Goal: Task Accomplishment & Management: Manage account settings

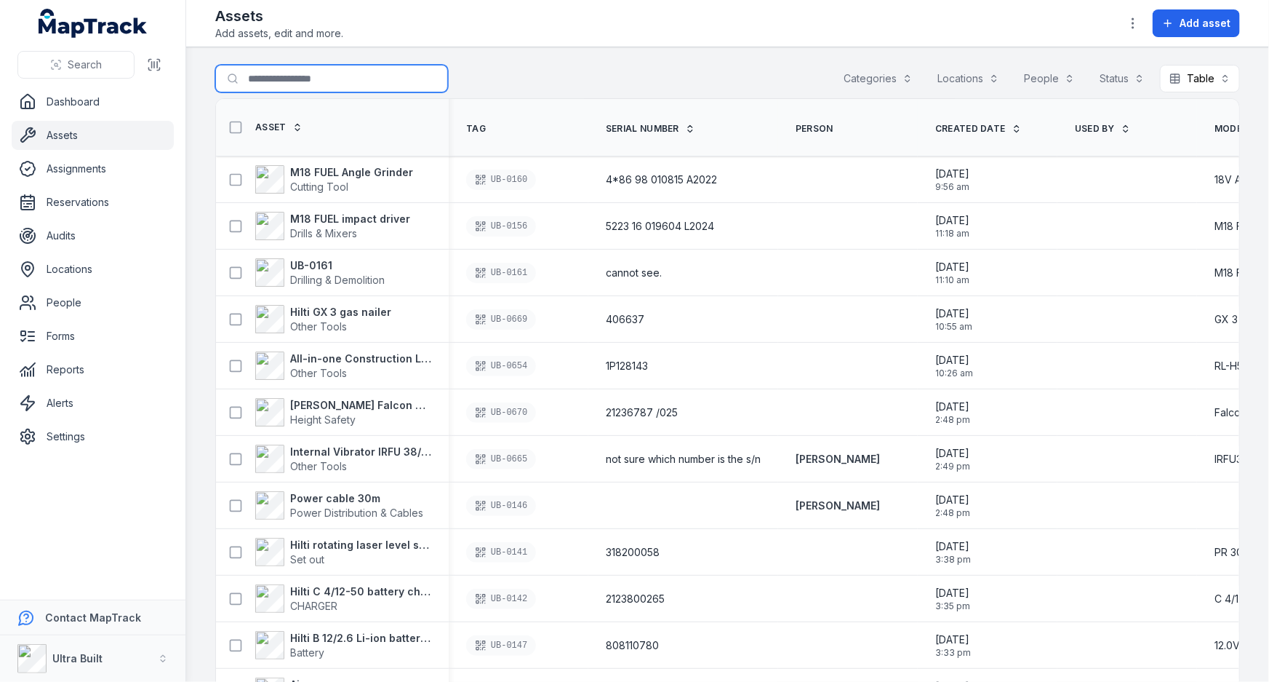
click at [268, 79] on input "Search for assets" at bounding box center [331, 79] width 233 height 28
type input "*******"
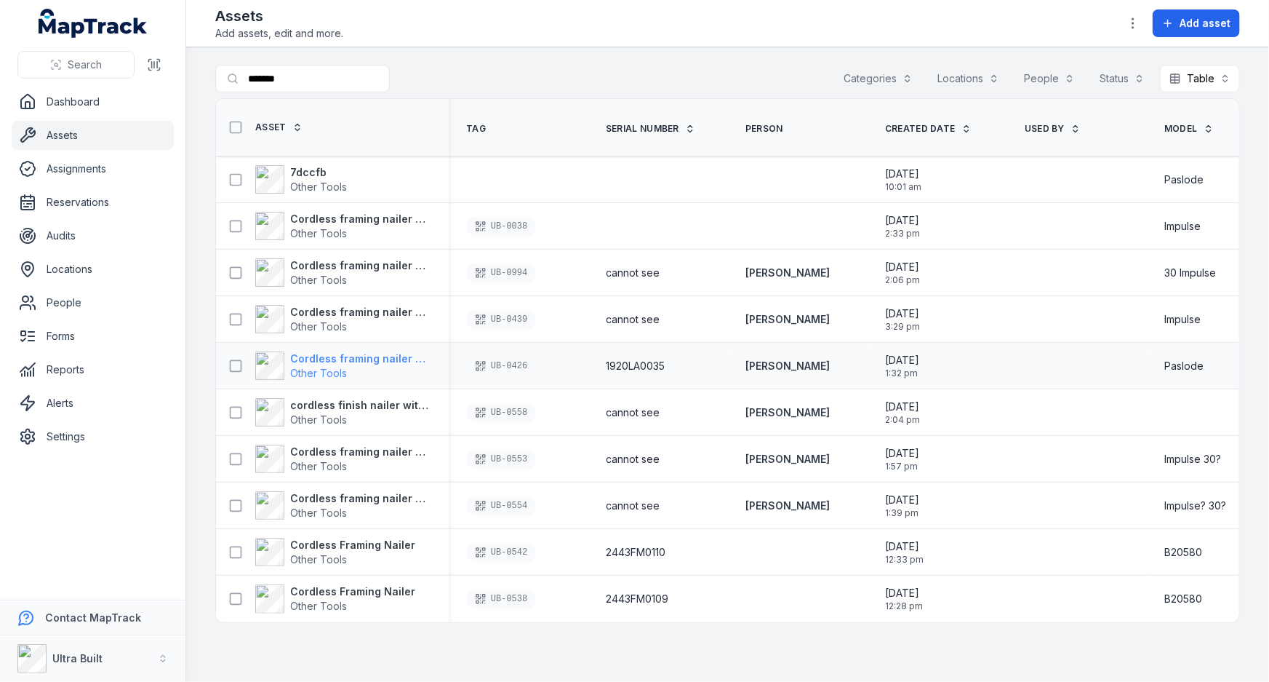
click at [350, 356] on strong "Cordless framing nailer without battery on it" at bounding box center [360, 358] width 141 height 15
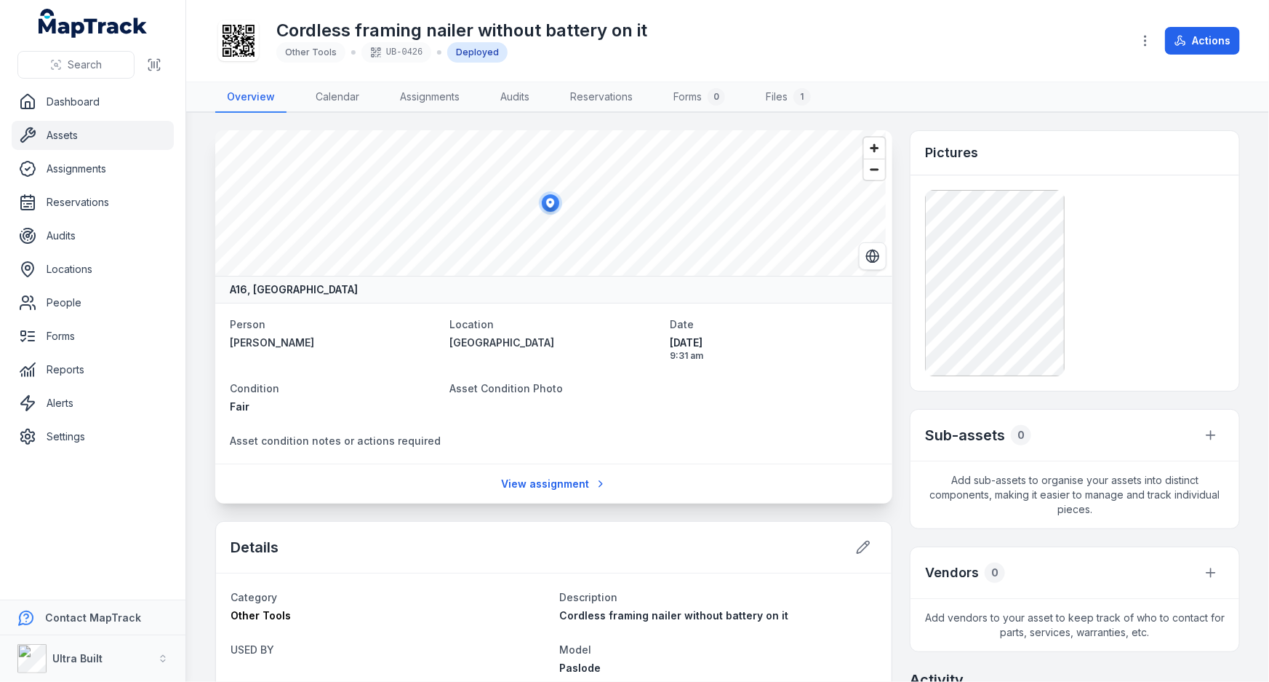
click at [637, 33] on h1 "Cordless framing nailer without battery on it" at bounding box center [461, 30] width 371 height 23
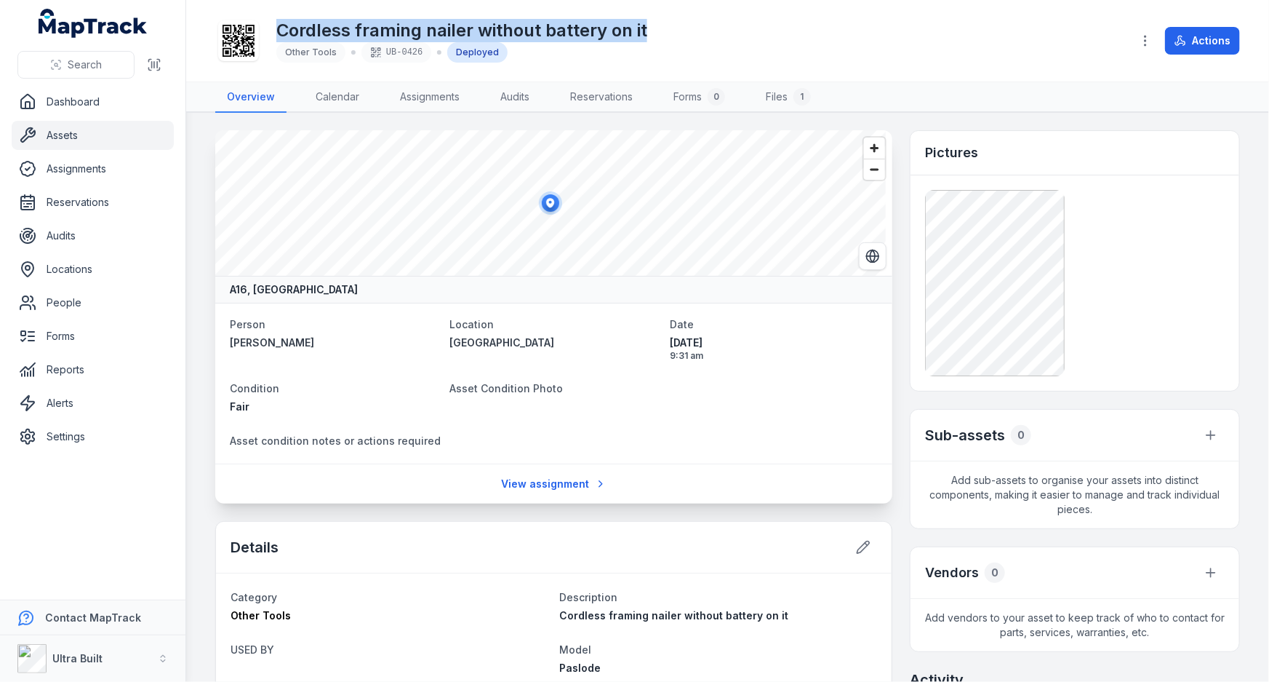
click at [637, 33] on h1 "Cordless framing nailer without battery on it" at bounding box center [461, 30] width 371 height 23
copy h1 "Cordless framing nailer without battery on it"
click at [72, 129] on link "Assets" at bounding box center [93, 135] width 162 height 29
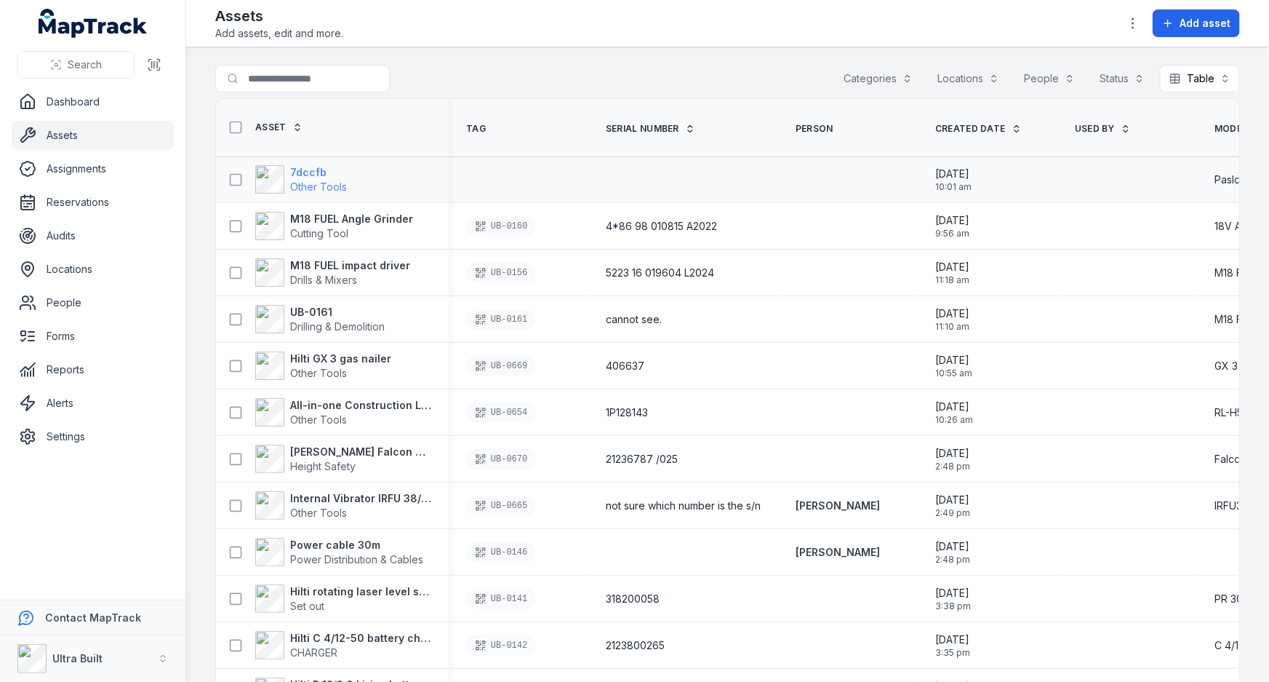
click at [316, 169] on strong "7dccfb" at bounding box center [318, 172] width 57 height 15
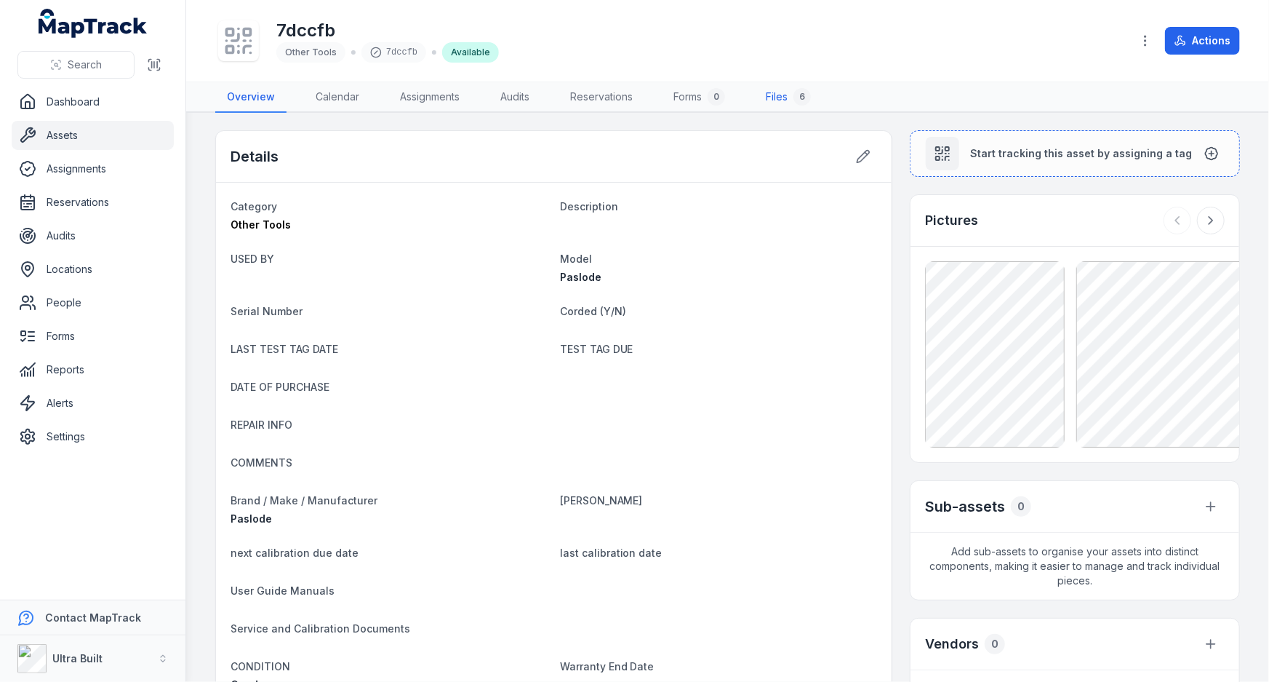
click at [788, 95] on link "Files 6" at bounding box center [788, 97] width 68 height 31
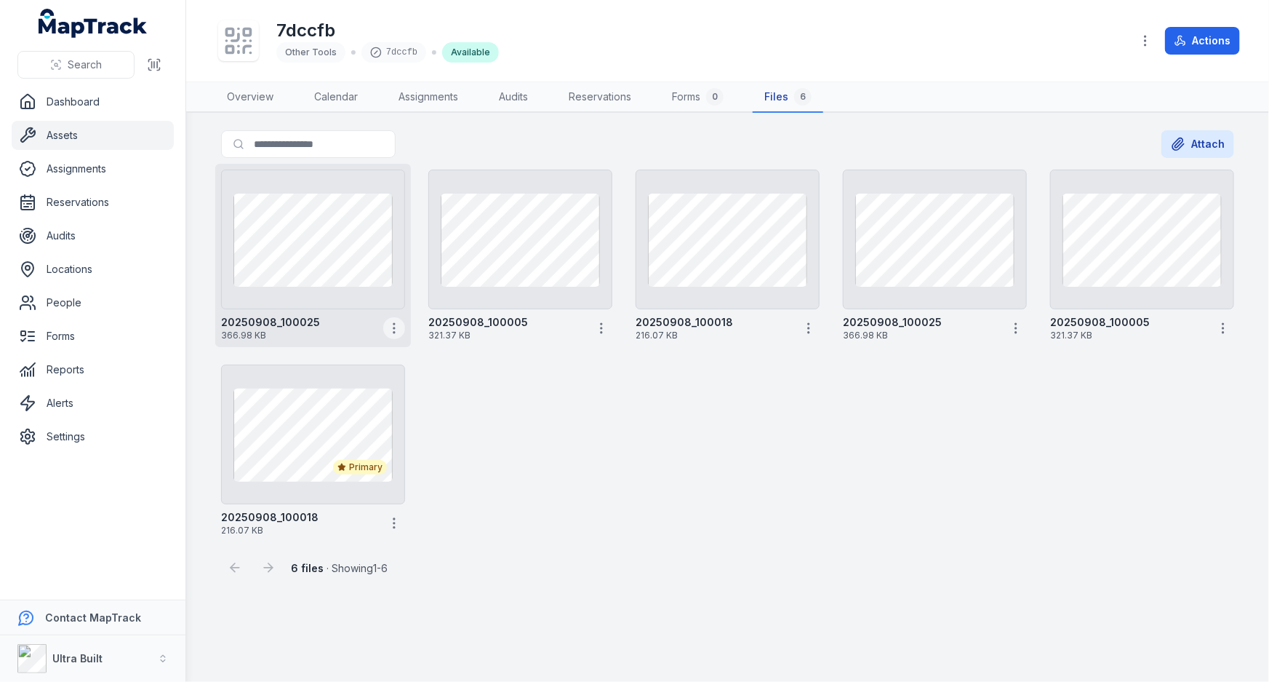
click at [399, 324] on icon "button" at bounding box center [394, 328] width 15 height 15
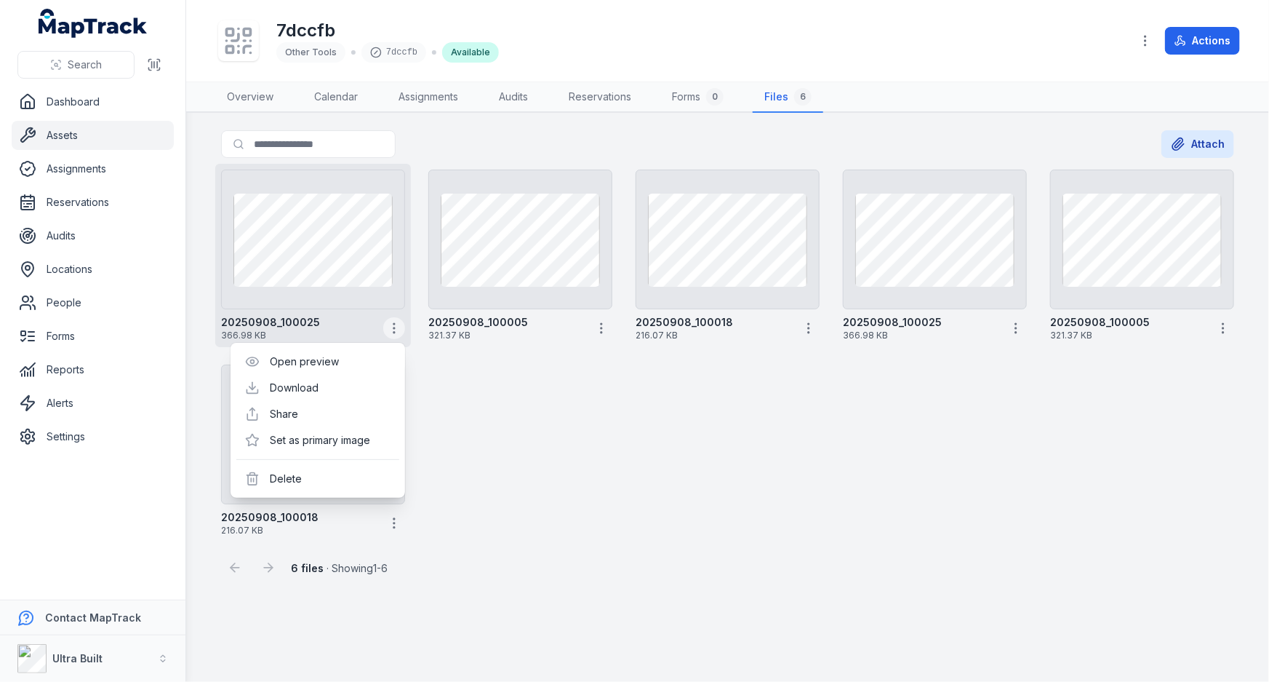
click at [399, 324] on icon "button" at bounding box center [394, 328] width 15 height 15
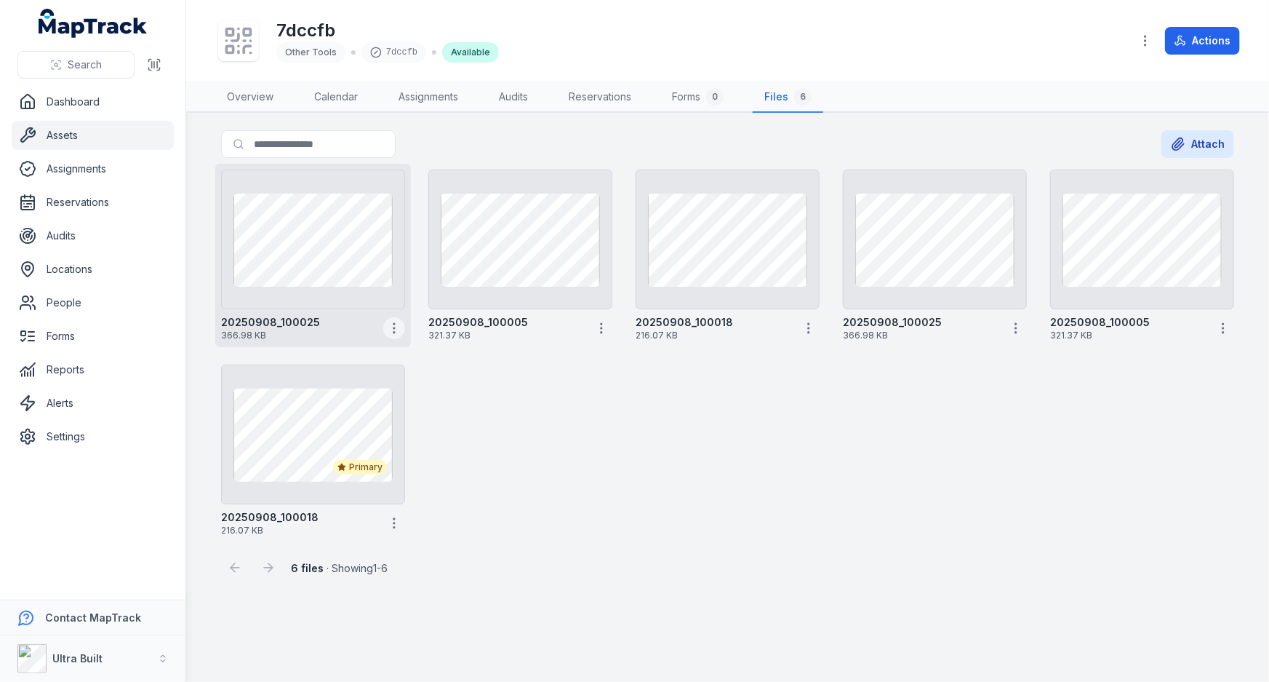
click at [399, 324] on icon "button" at bounding box center [394, 328] width 15 height 15
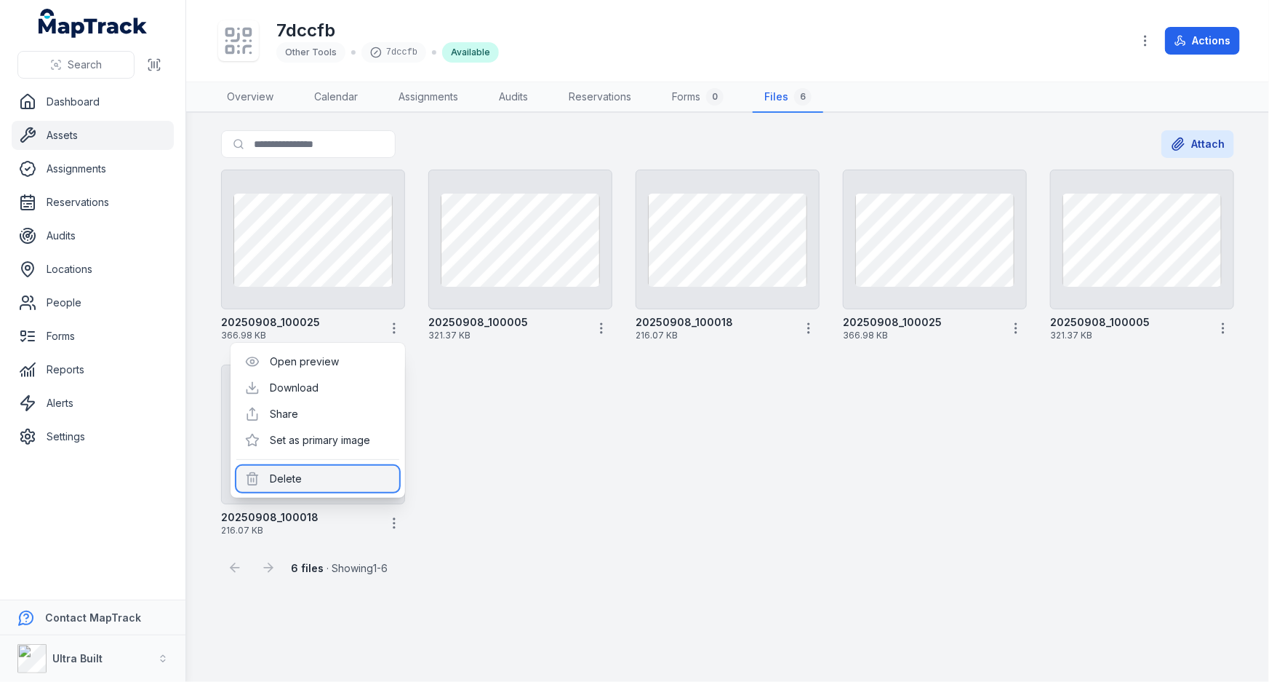
click at [325, 473] on div "Delete" at bounding box center [317, 479] width 163 height 26
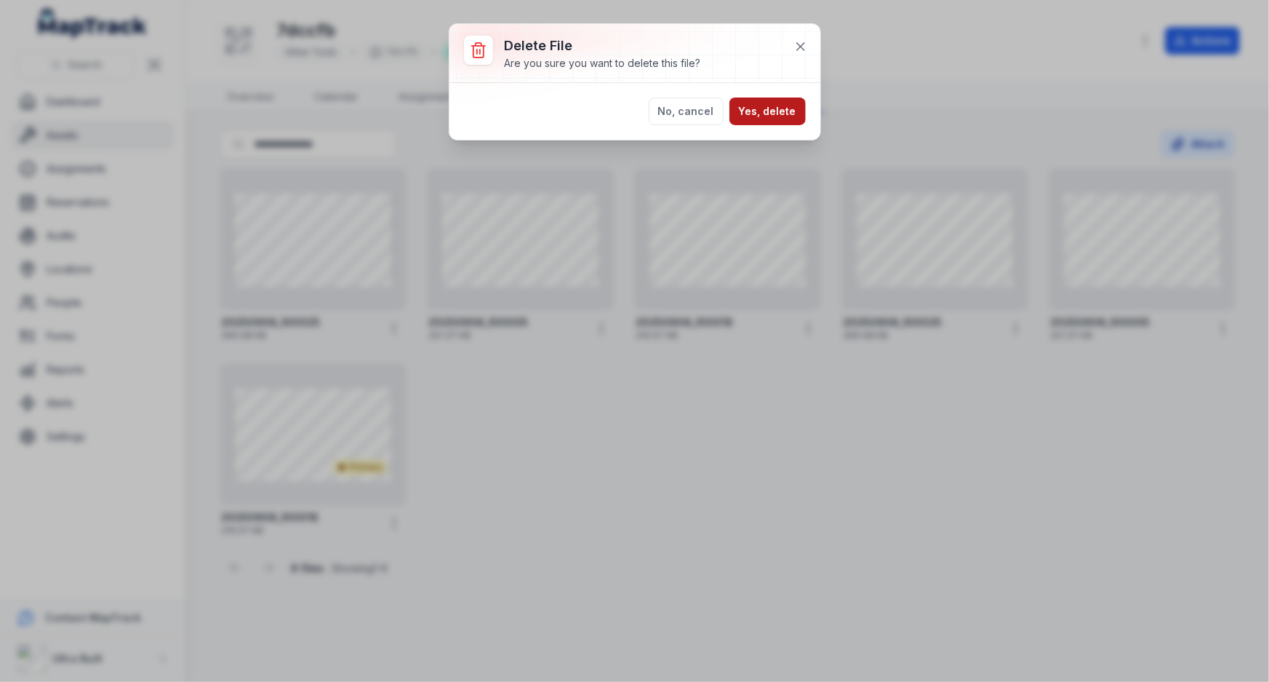
click at [769, 108] on button "Yes, delete" at bounding box center [768, 111] width 76 height 28
